Goal: Transaction & Acquisition: Book appointment/travel/reservation

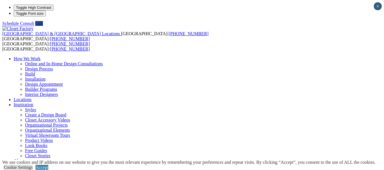
click at [46, 77] on link "Installation" at bounding box center [35, 79] width 20 height 5
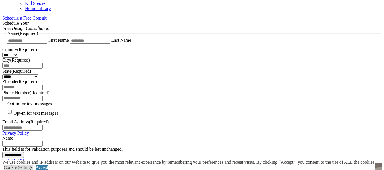
scroll to position [398, 0]
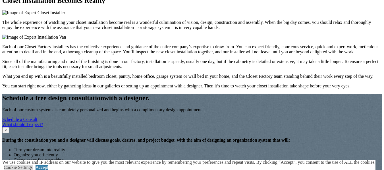
scroll to position [483, 0]
